Goal: Task Accomplishment & Management: Use online tool/utility

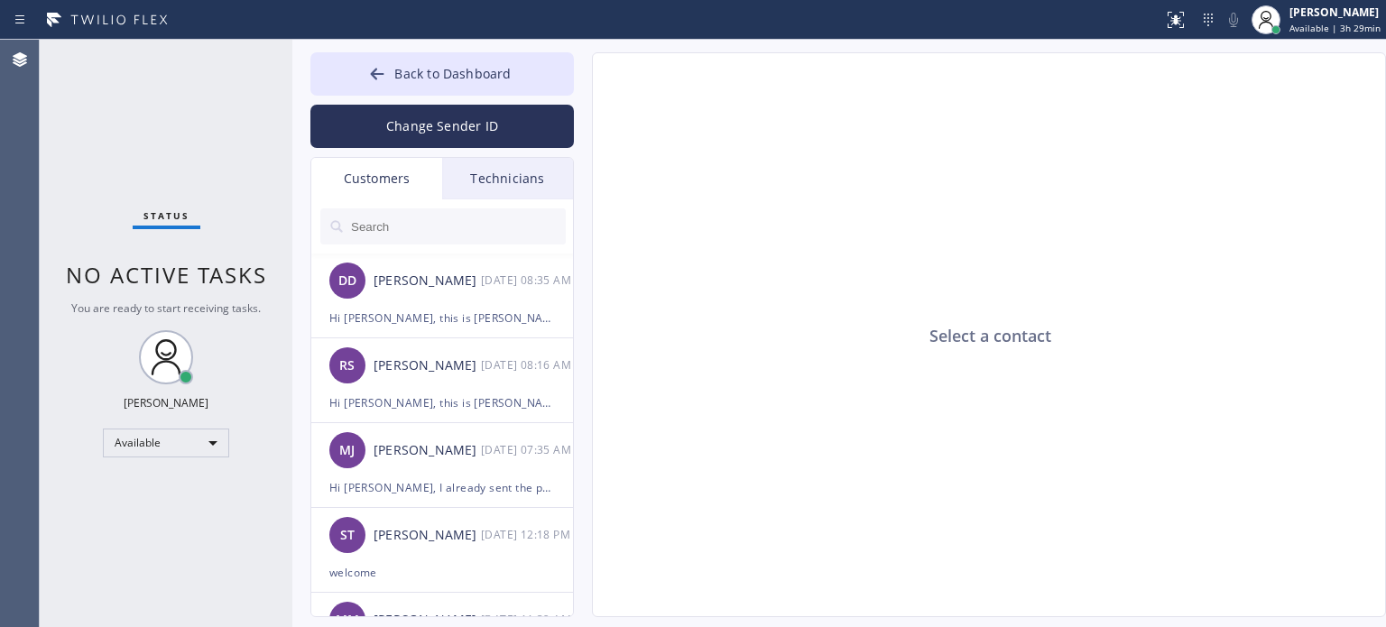
click at [508, 99] on div "Change Sender ID" at bounding box center [442, 122] width 264 height 52
drag, startPoint x: 506, startPoint y: 74, endPoint x: 720, endPoint y: 79, distance: 213.9
click at [511, 74] on button "Back to Dashboard" at bounding box center [442, 73] width 264 height 43
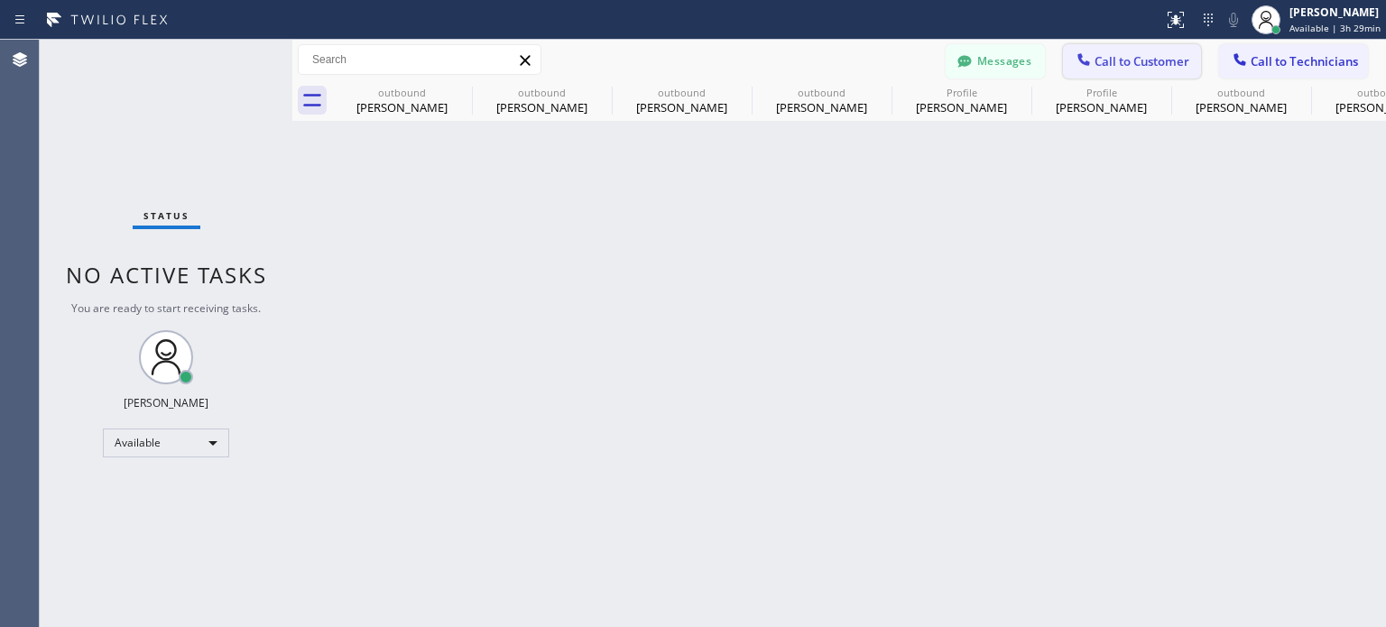
click at [1133, 47] on button "Call to Customer" at bounding box center [1132, 61] width 138 height 34
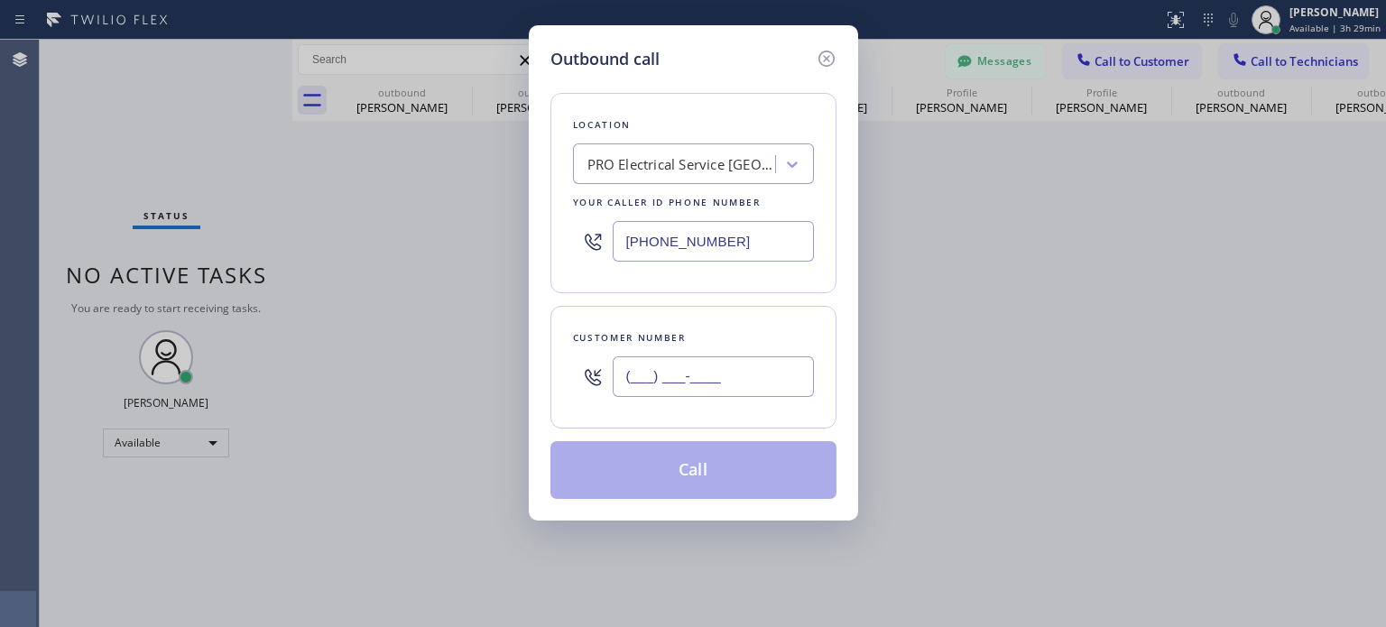
click at [788, 374] on input "(___) ___-____" at bounding box center [713, 376] width 201 height 41
paste input "914) 714-1819"
type input "[PHONE_NUMBER]"
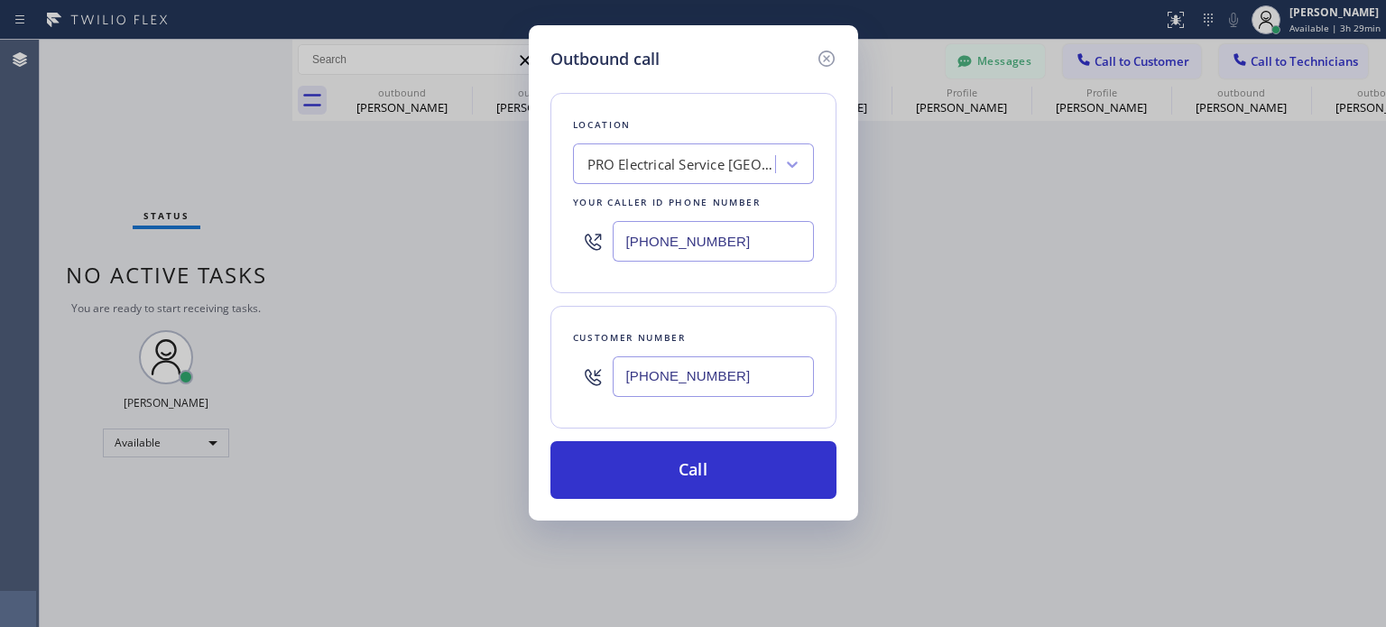
click at [699, 242] on input "[PHONE_NUMBER]" at bounding box center [713, 241] width 201 height 41
click at [700, 242] on input "[PHONE_NUMBER]" at bounding box center [713, 241] width 201 height 41
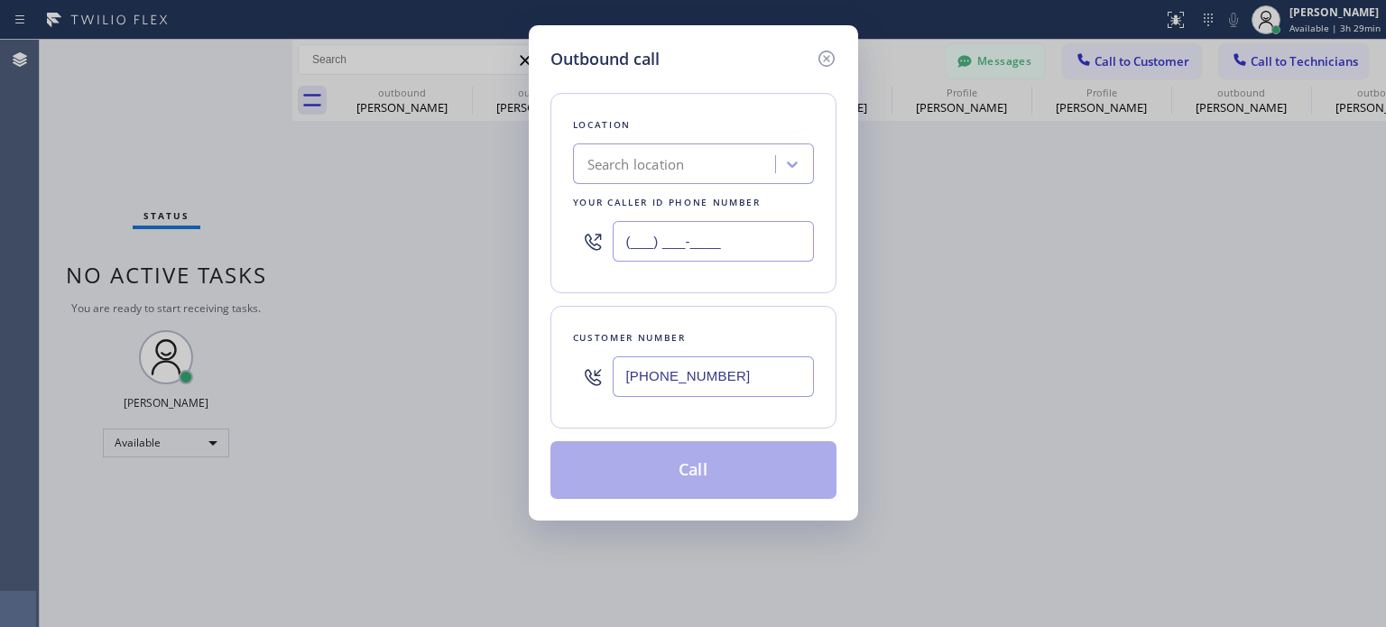
type input "(___) ___-____"
click at [664, 158] on div "Search location" at bounding box center [636, 164] width 97 height 21
paste input "Blue Cloud AC Repair"
type input "Blue Cloud AC Repair"
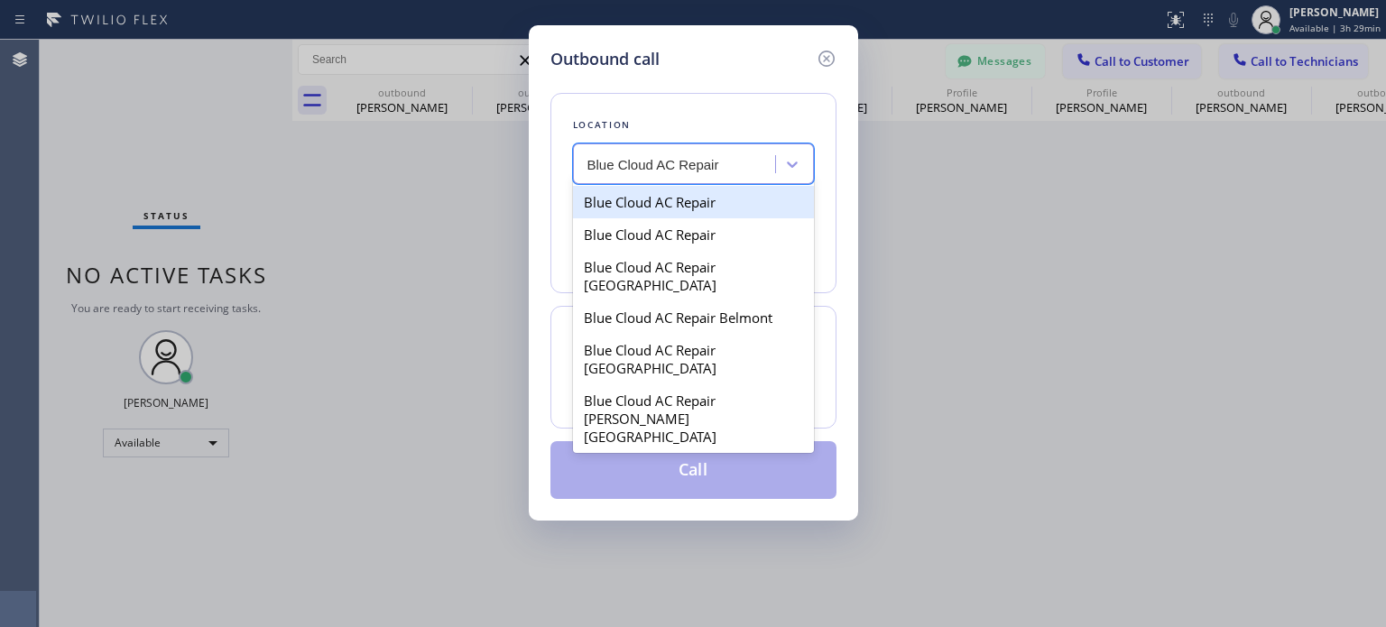
click at [664, 208] on div "Blue Cloud AC Repair" at bounding box center [693, 202] width 241 height 32
type input "[PHONE_NUMBER]"
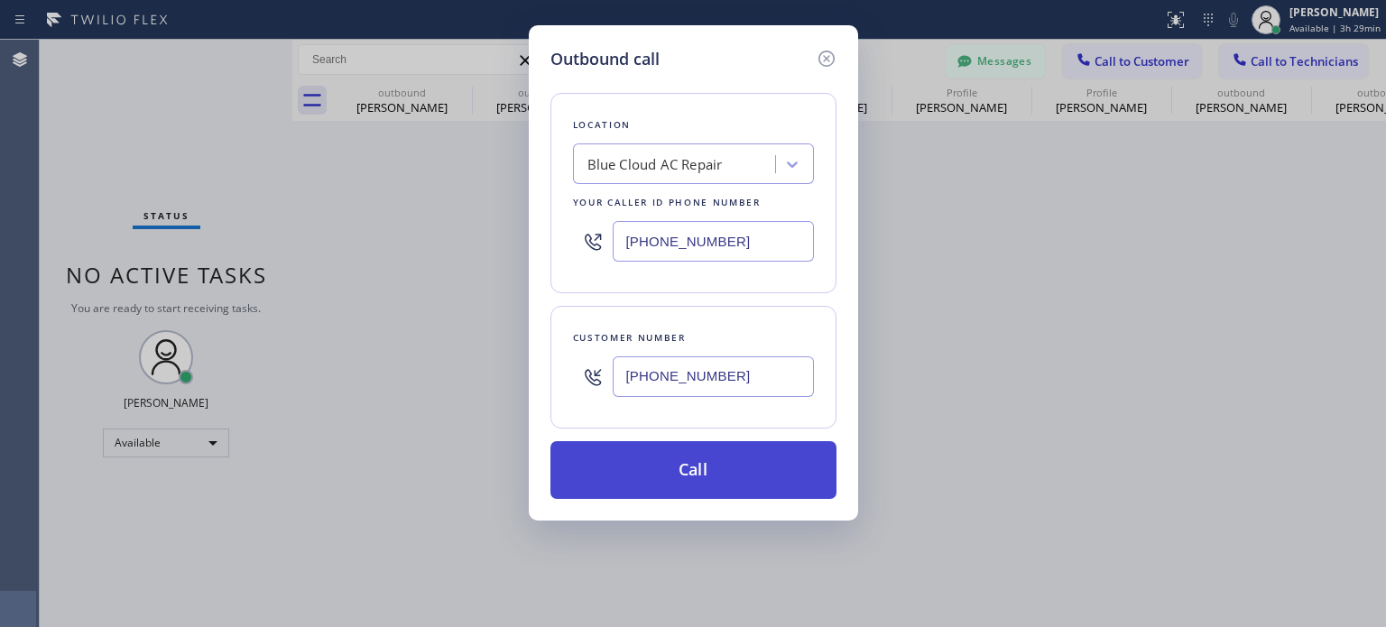
click at [690, 450] on button "Call" at bounding box center [694, 470] width 286 height 58
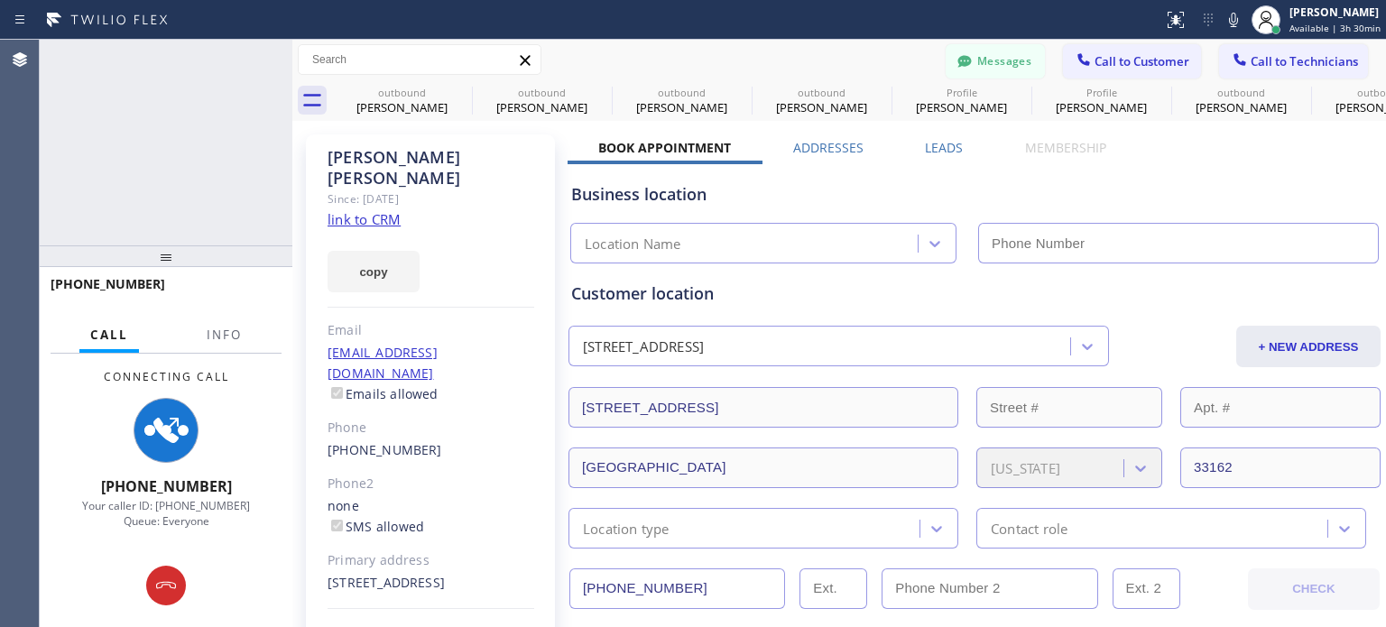
type input "[PHONE_NUMBER]"
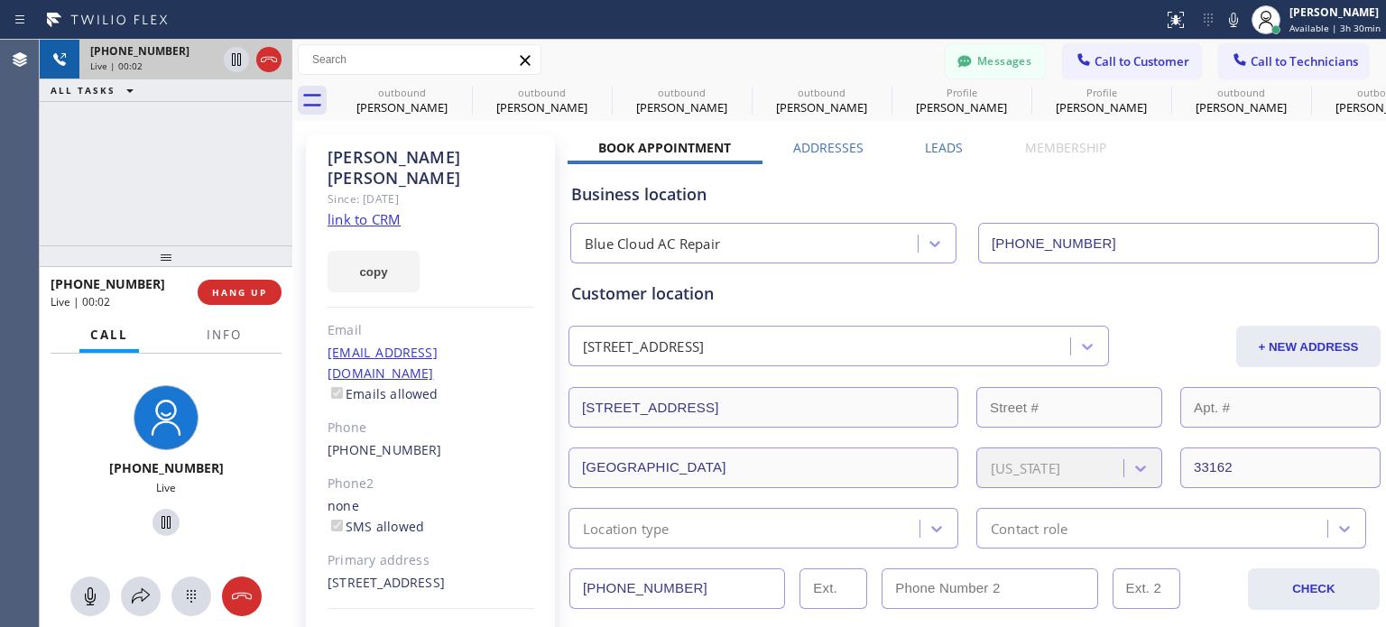
click at [265, 50] on icon at bounding box center [269, 60] width 22 height 22
